Goal: Information Seeking & Learning: Find specific fact

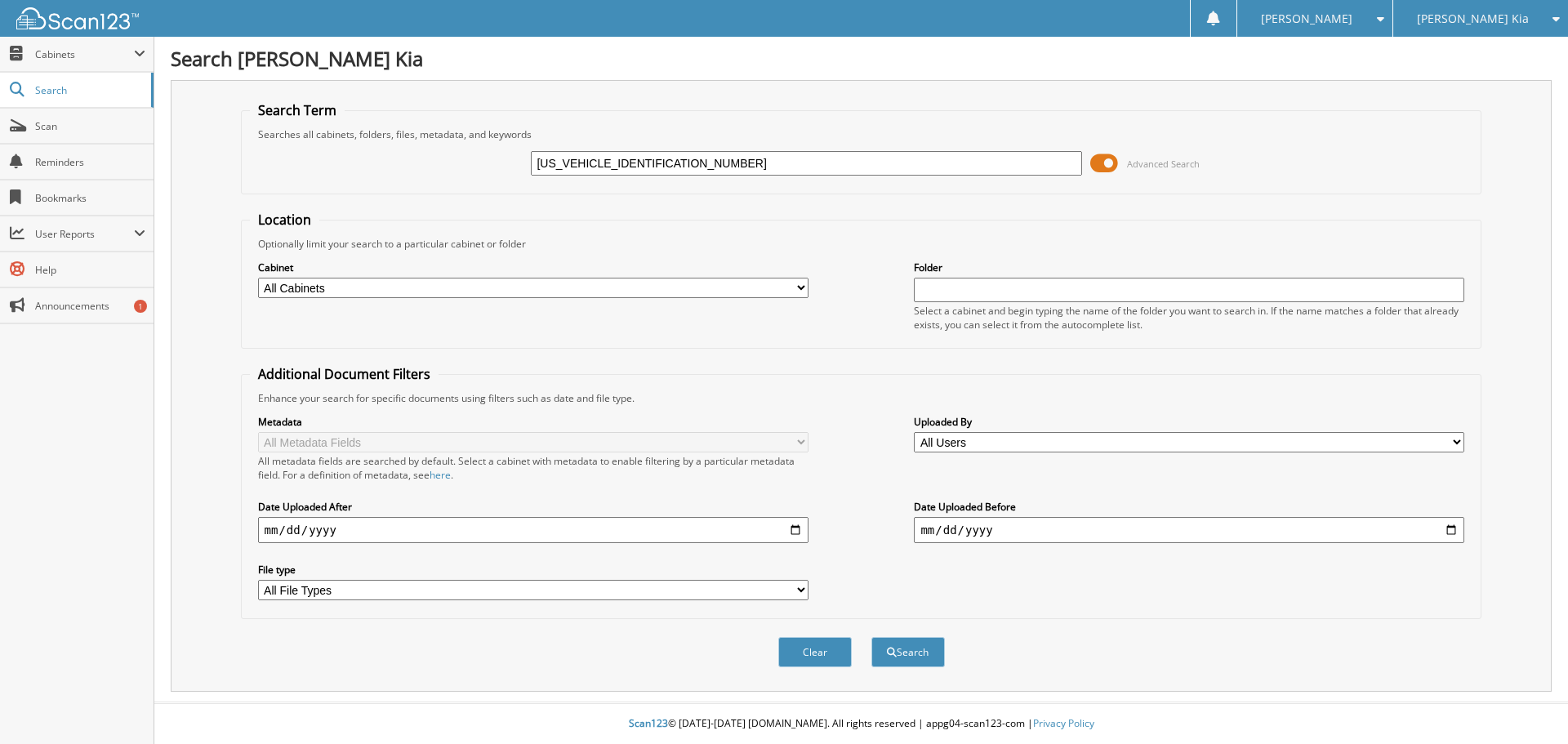
type input "[US_VEHICLE_IDENTIFICATION_NUMBER]"
click at [872, 637] on button "Search" at bounding box center [909, 652] width 74 height 30
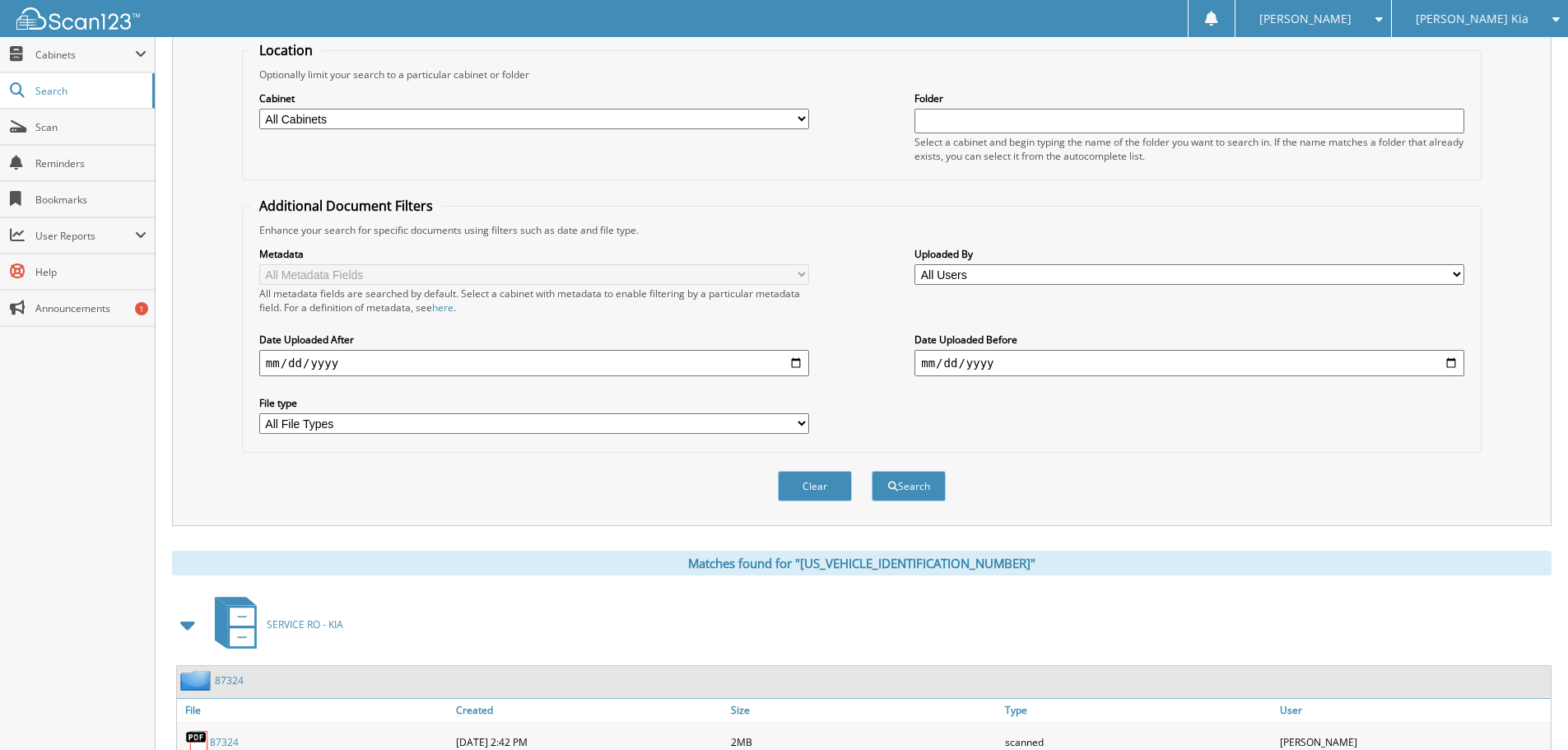
scroll to position [412, 0]
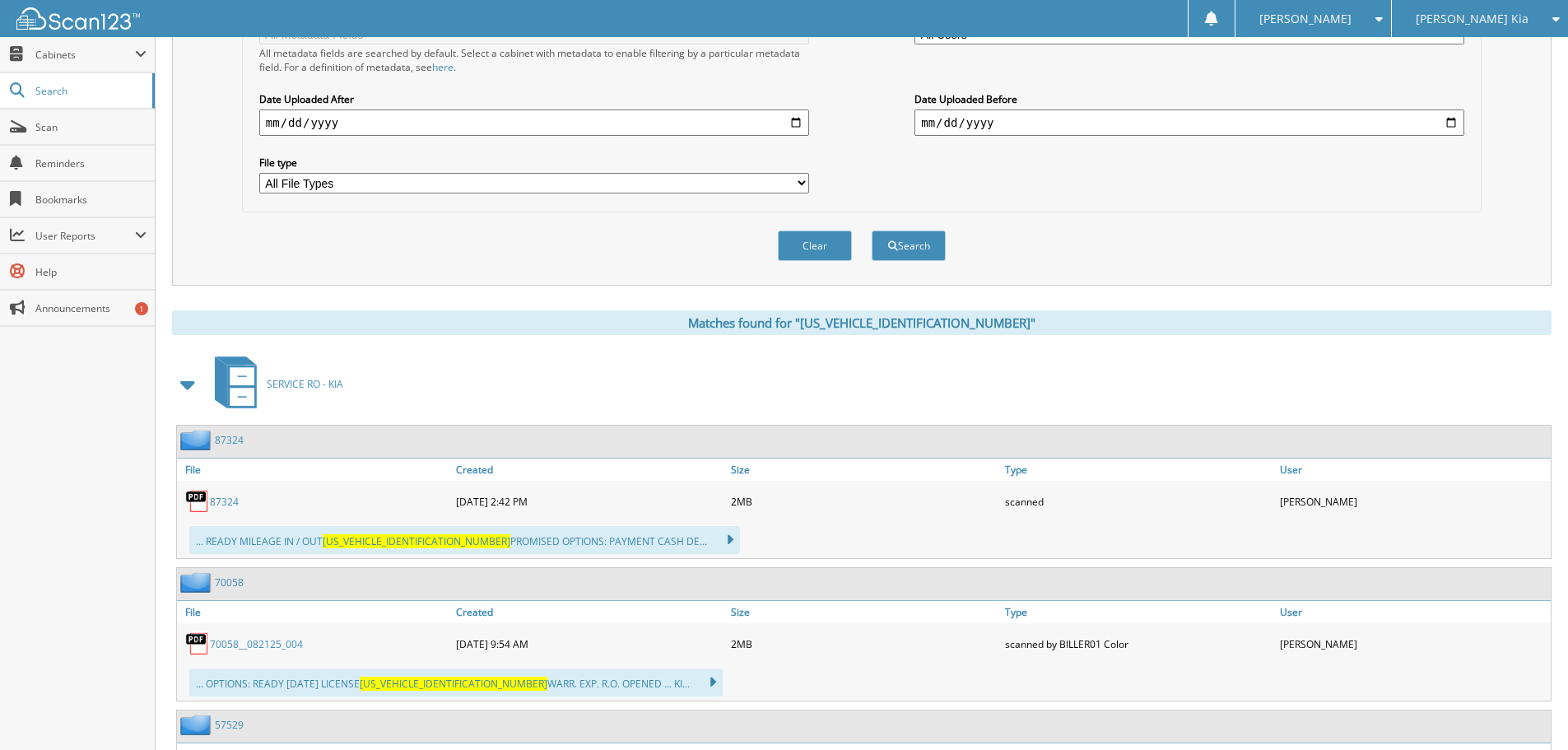
click at [84, 431] on div "Close Cabinets This Company All Companies Email Addresses" at bounding box center [77, 394] width 156 height 714
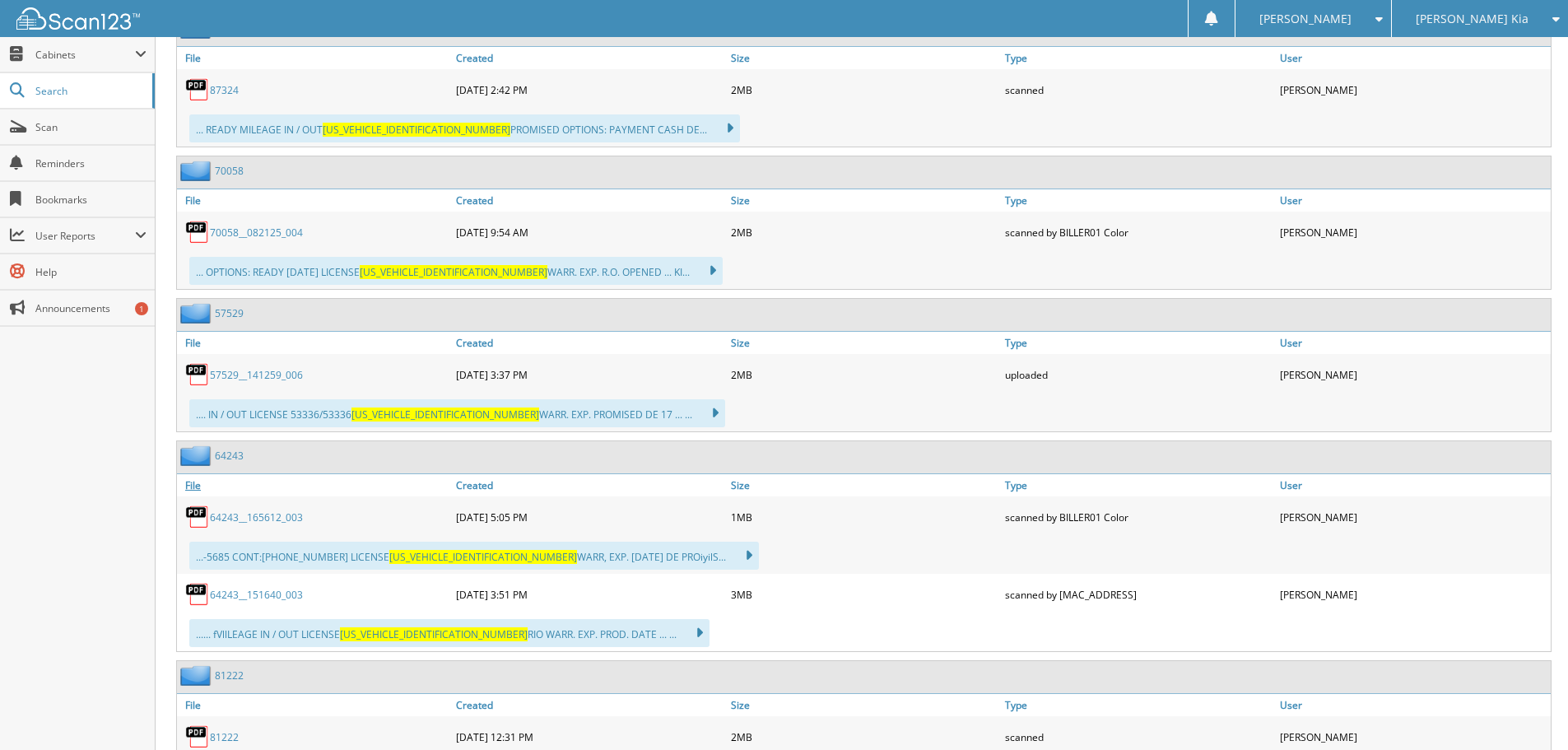
scroll to position [576, 0]
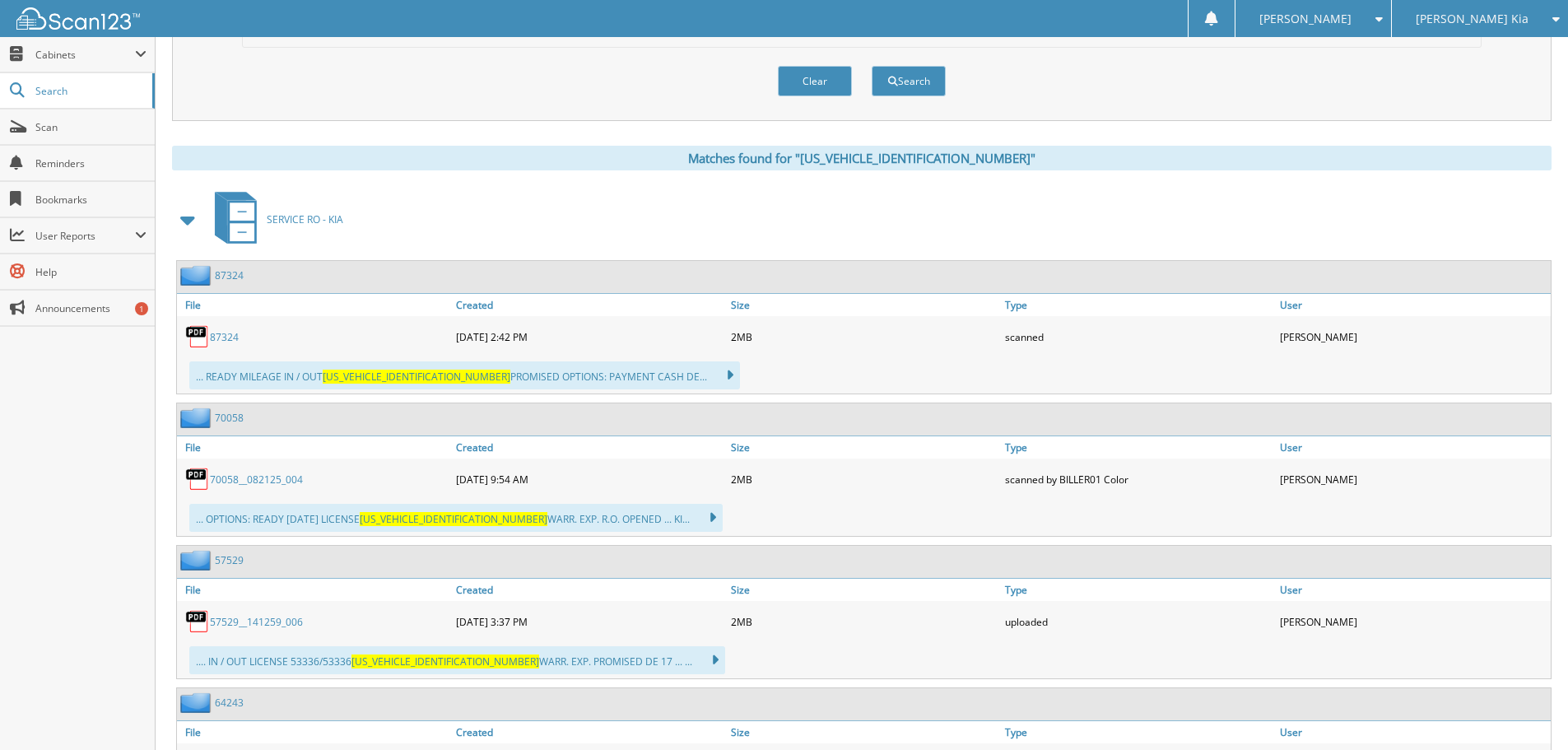
click at [194, 223] on span at bounding box center [188, 220] width 23 height 30
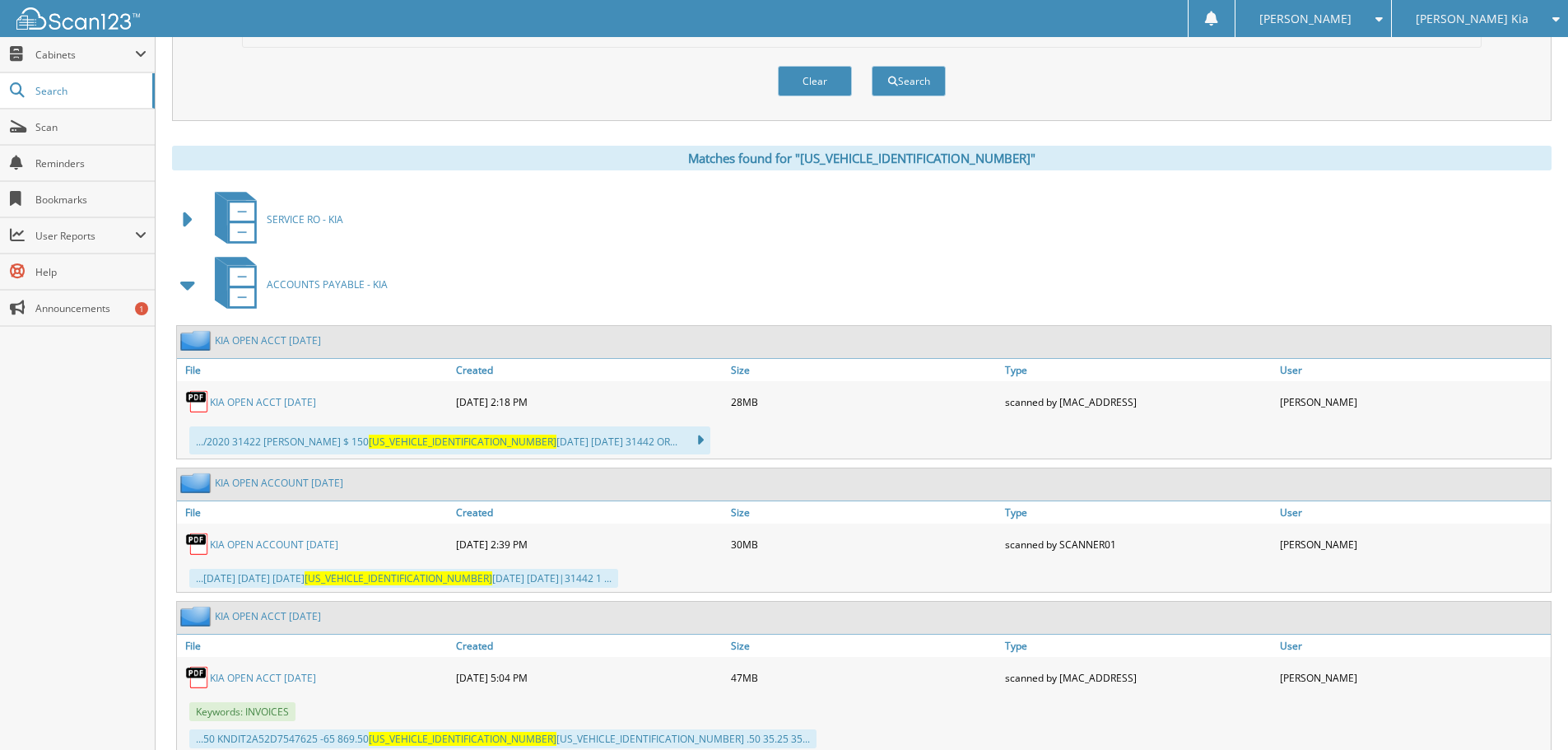
click at [193, 287] on span at bounding box center [188, 285] width 23 height 30
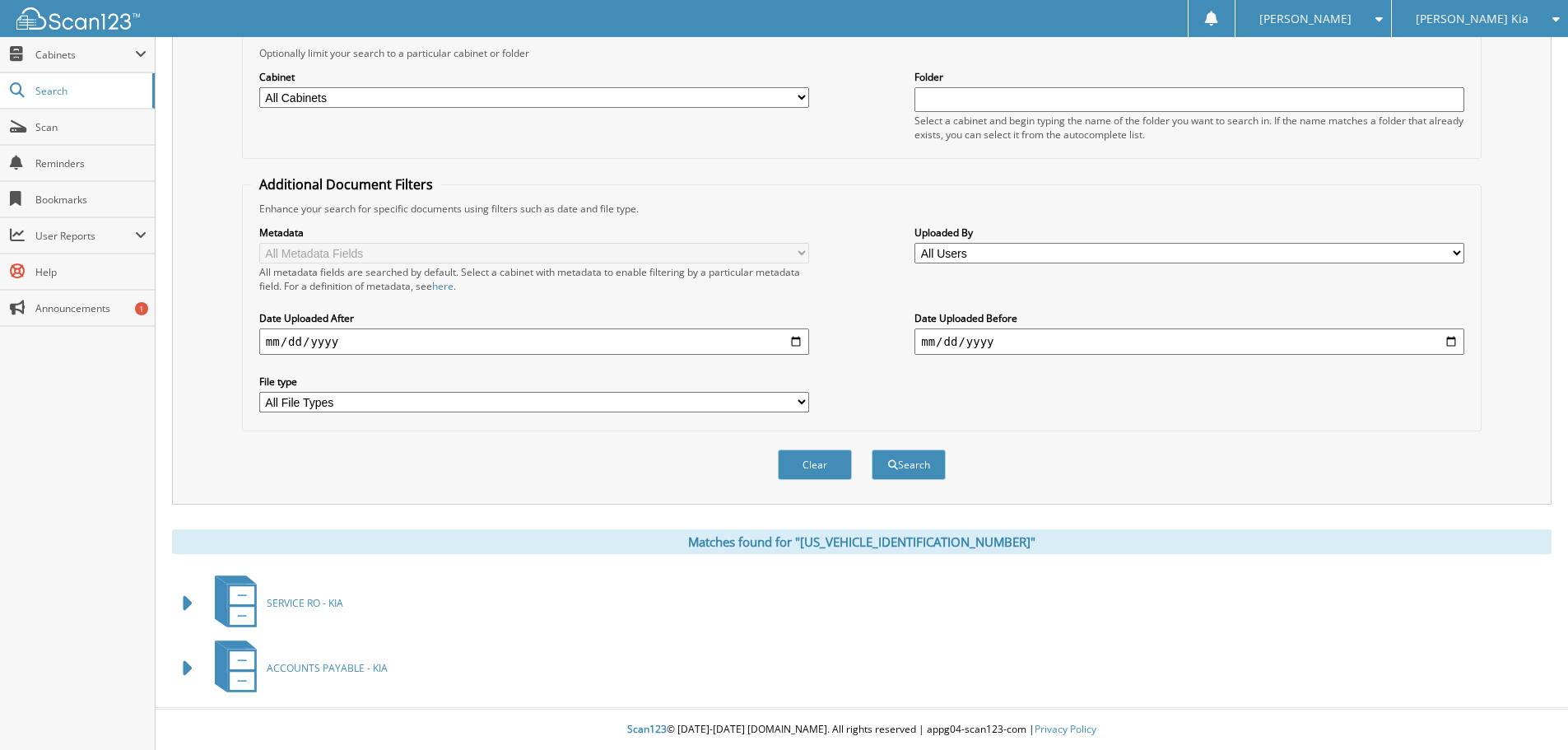
click at [188, 676] on span at bounding box center [188, 668] width 23 height 30
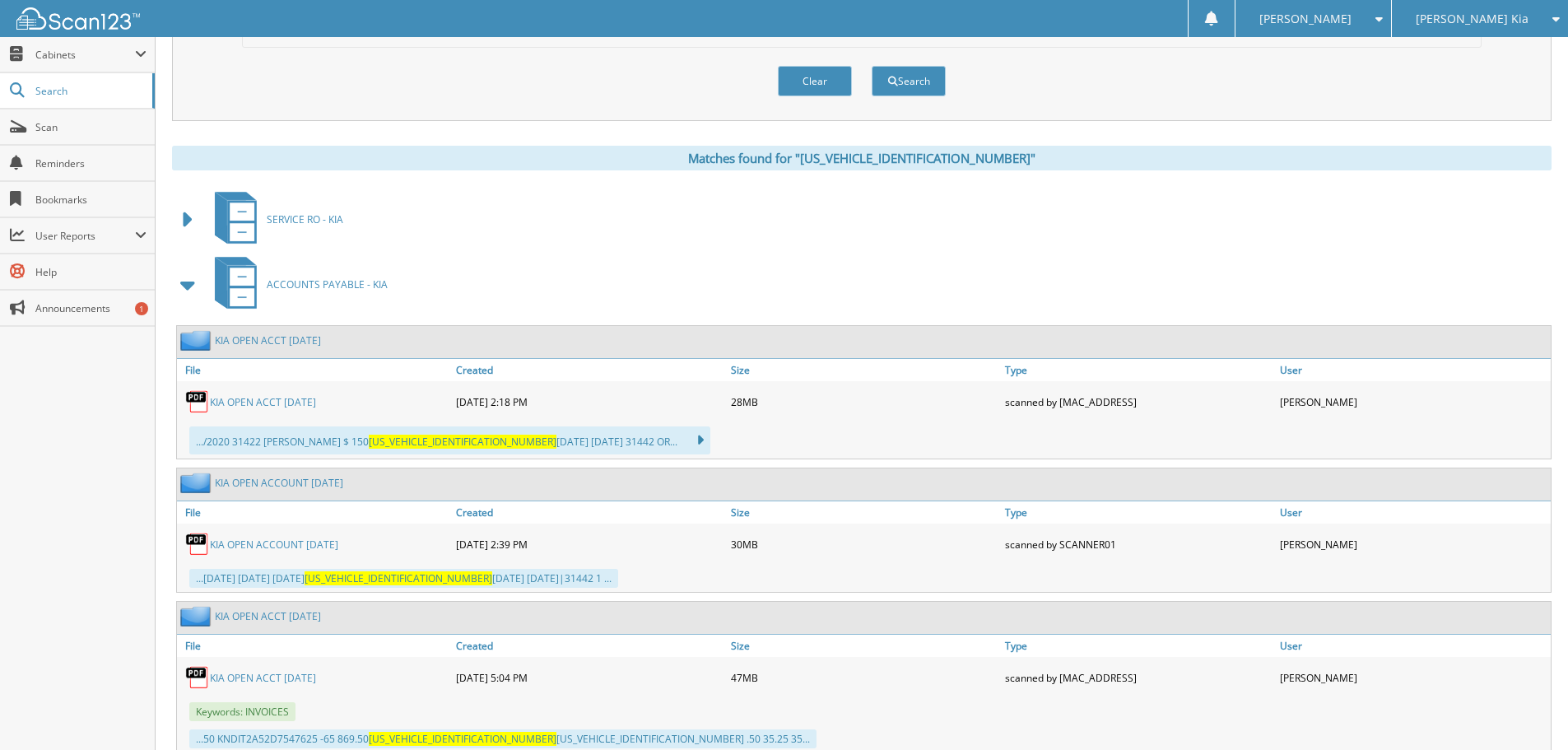
scroll to position [630, 0]
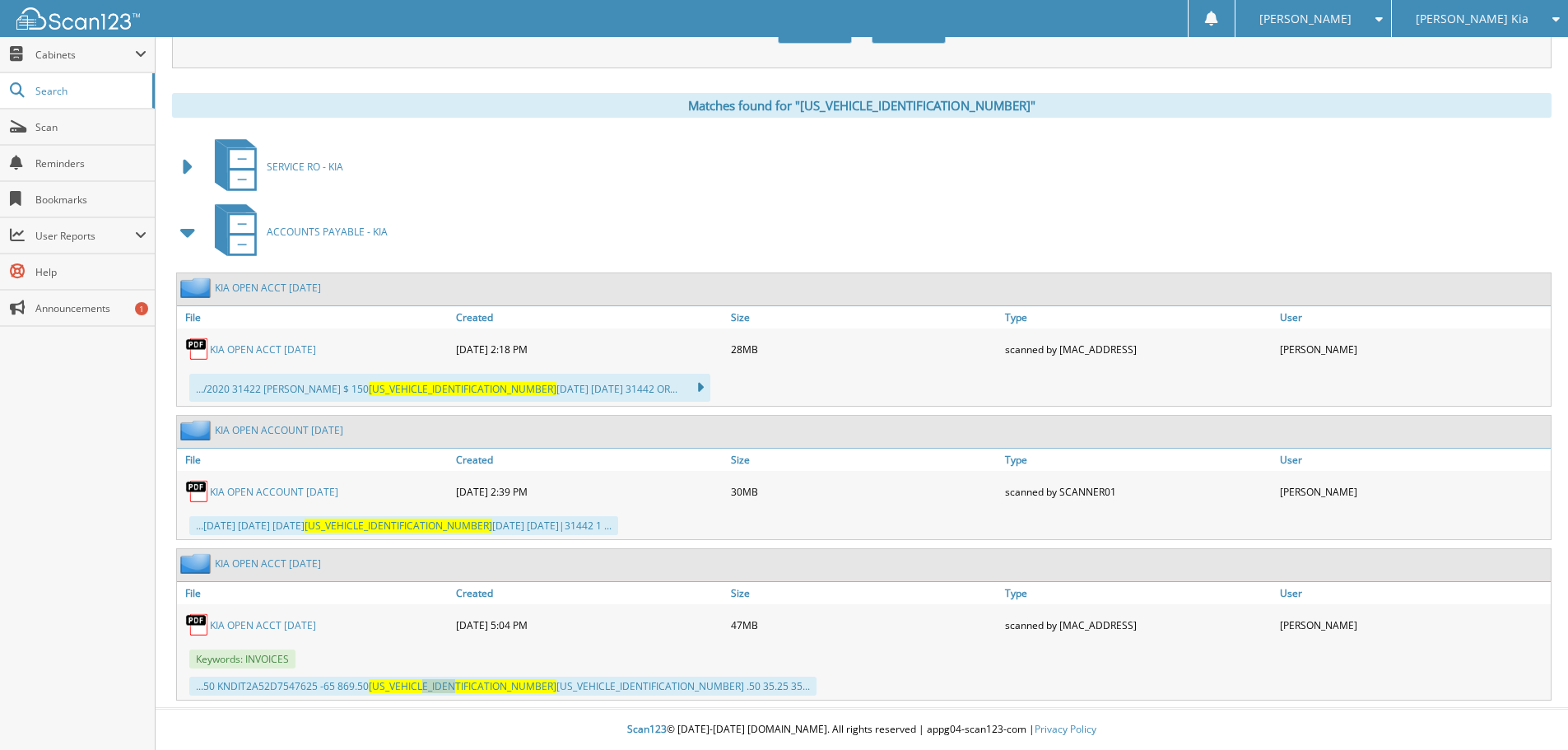
drag, startPoint x: 427, startPoint y: 690, endPoint x: 463, endPoint y: 690, distance: 36.0
click at [463, 690] on span "[US_VEHICLE_IDENTIFICATION_NUMBER]" at bounding box center [462, 686] width 188 height 14
drag, startPoint x: 468, startPoint y: 690, endPoint x: 420, endPoint y: 694, distance: 48.2
click at [420, 694] on div "...50 KNDIT2A52D7547625 -65 869.50 [US_VEHICLE_IDENTIFICATION_NUMBER] [US_VEHIC…" at bounding box center [502, 687] width 627 height 19
click at [445, 685] on span "[US_VEHICLE_IDENTIFICATION_NUMBER]" at bounding box center [462, 686] width 188 height 14
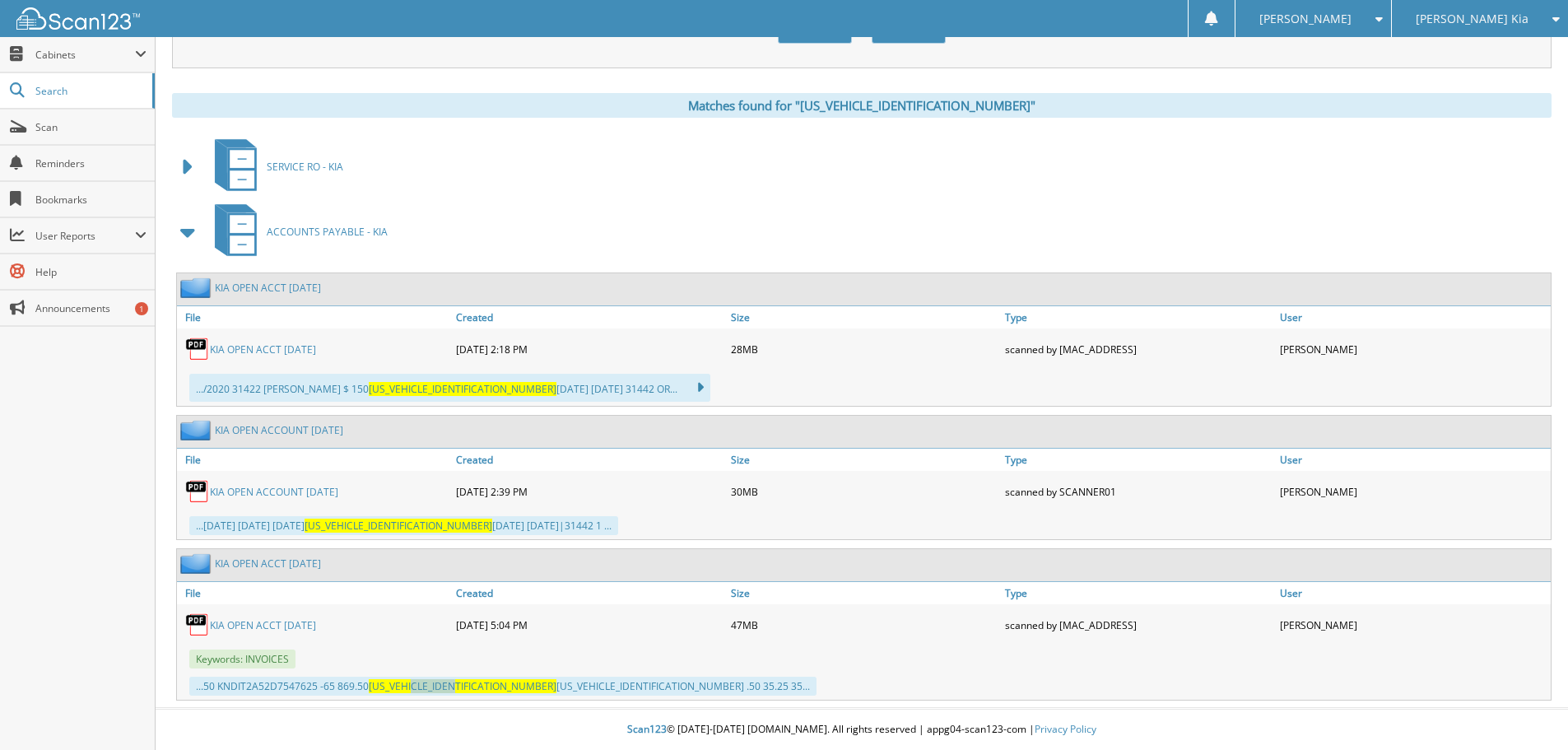
drag, startPoint x: 465, startPoint y: 684, endPoint x: 420, endPoint y: 690, distance: 45.4
click at [420, 690] on span "[US_VEHICLE_IDENTIFICATION_NUMBER]" at bounding box center [462, 686] width 188 height 14
click at [467, 692] on span "[US_VEHICLE_IDENTIFICATION_NUMBER]" at bounding box center [462, 686] width 188 height 14
click at [458, 690] on span "[US_VEHICLE_IDENTIFICATION_NUMBER]" at bounding box center [462, 686] width 188 height 14
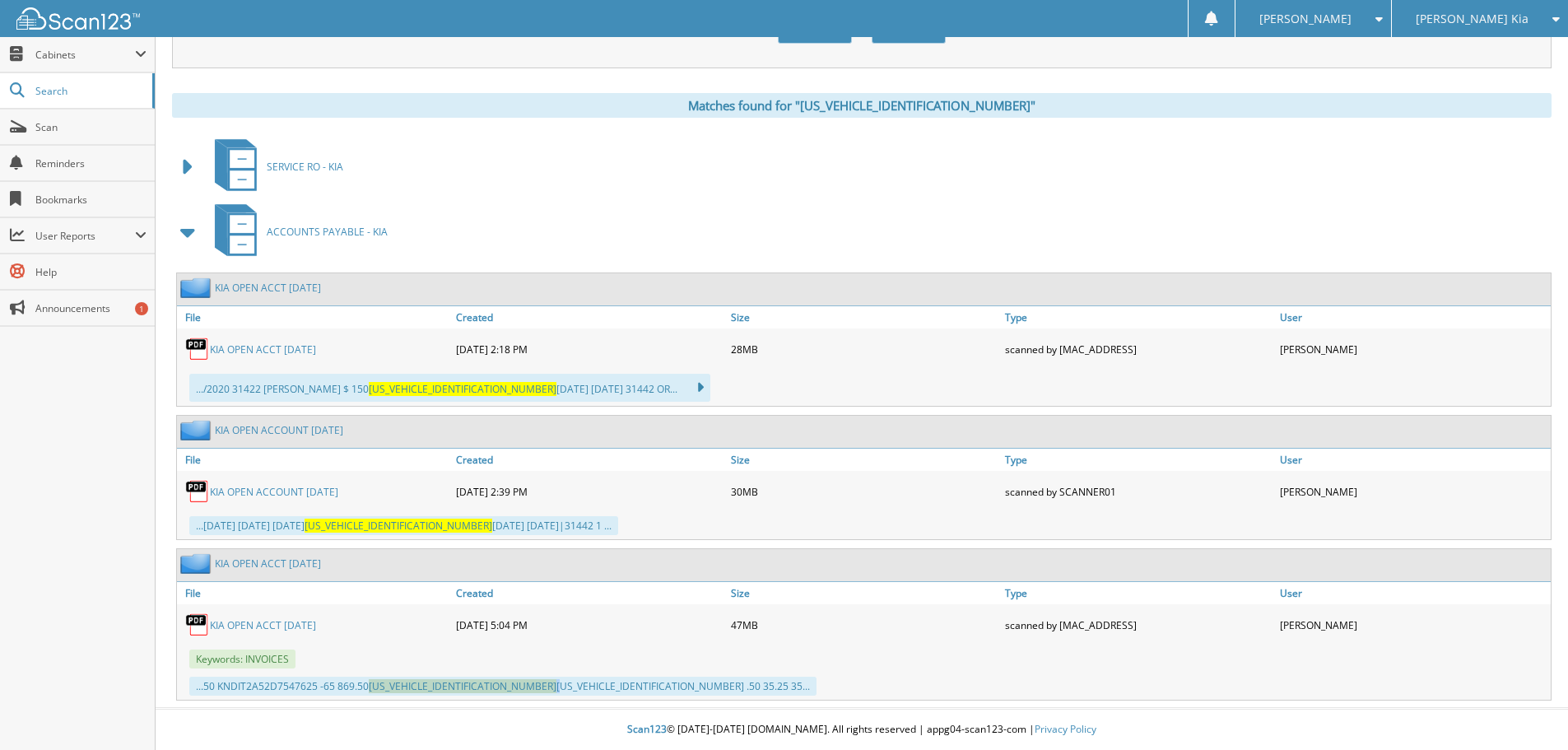
click at [436, 684] on span "[US_VEHICLE_IDENTIFICATION_NUMBER]" at bounding box center [462, 686] width 188 height 14
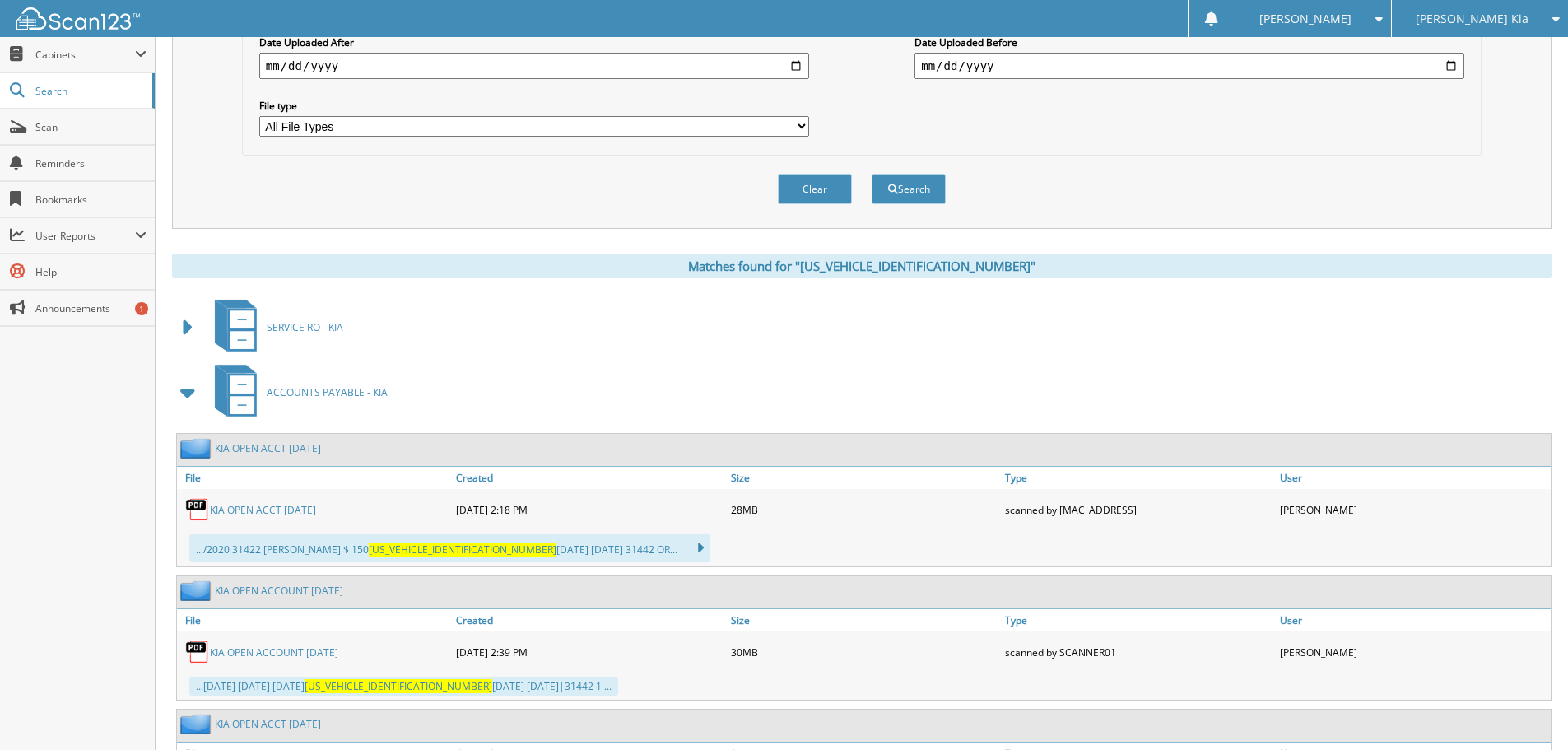
scroll to position [301, 0]
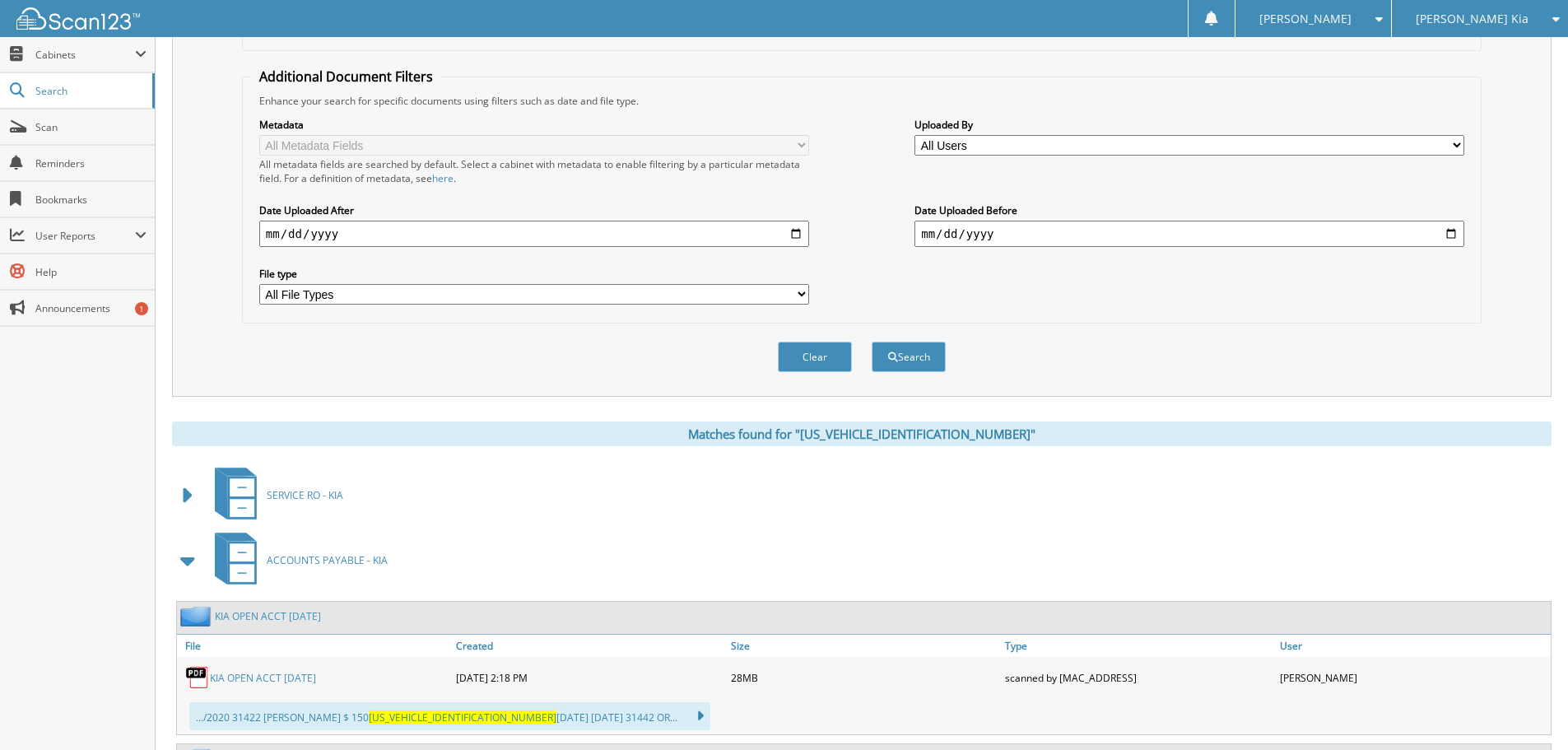
drag, startPoint x: 45, startPoint y: 67, endPoint x: 53, endPoint y: 96, distance: 30.1
click at [45, 67] on span "Cabinets" at bounding box center [77, 54] width 155 height 35
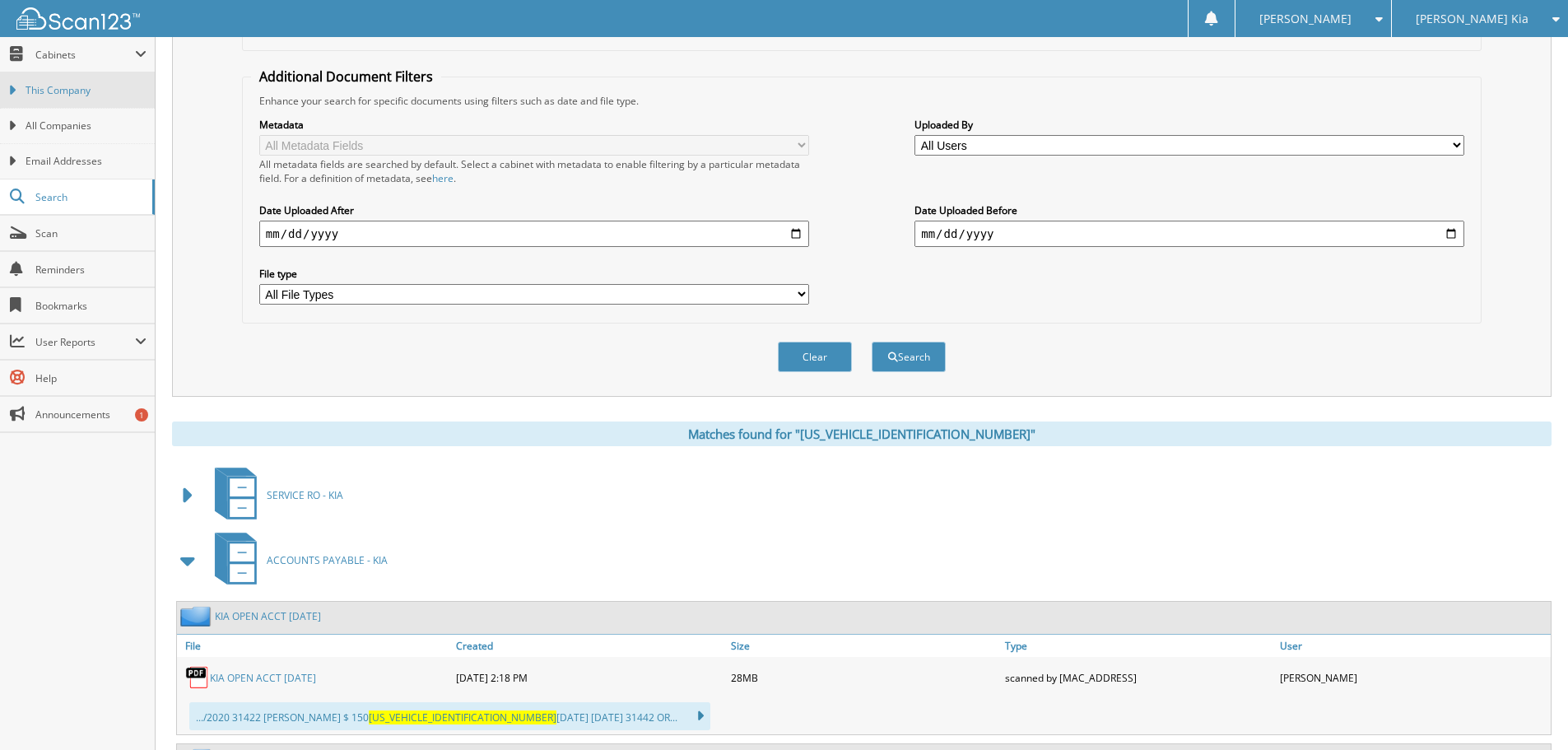
click at [58, 96] on span "This Company" at bounding box center [86, 91] width 121 height 15
